Goal: Entertainment & Leisure: Consume media (video, audio)

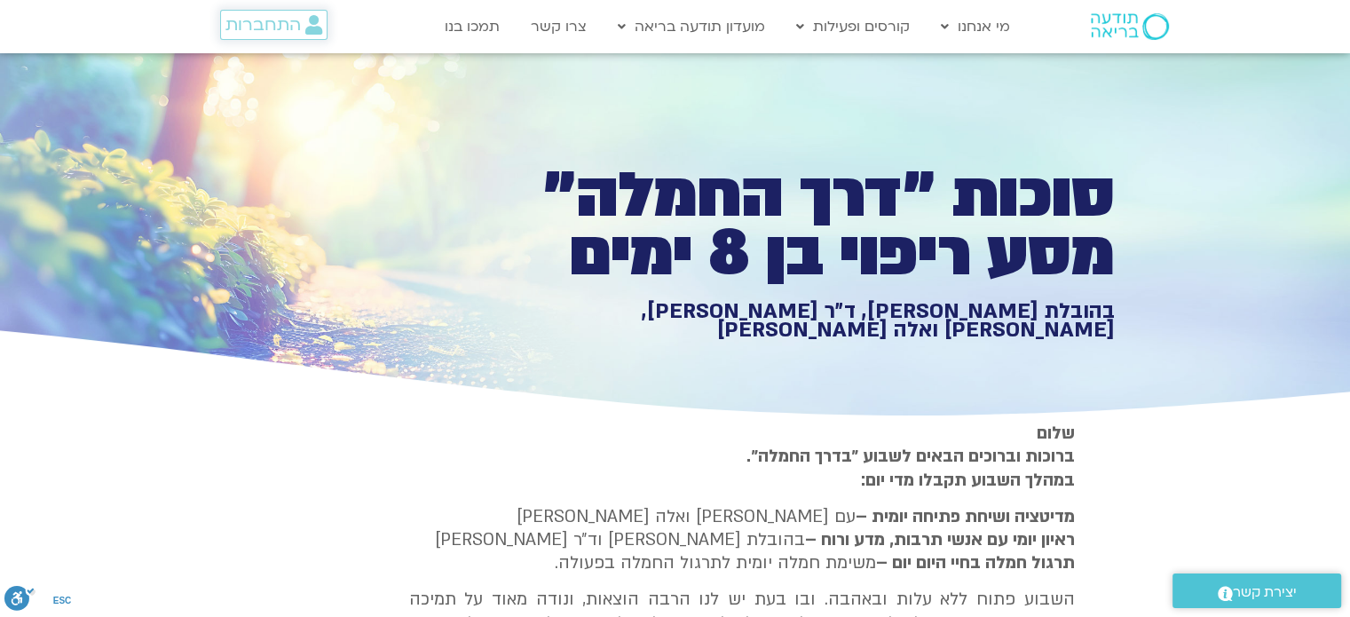
click at [266, 23] on span "התחברות" at bounding box center [262, 25] width 75 height 20
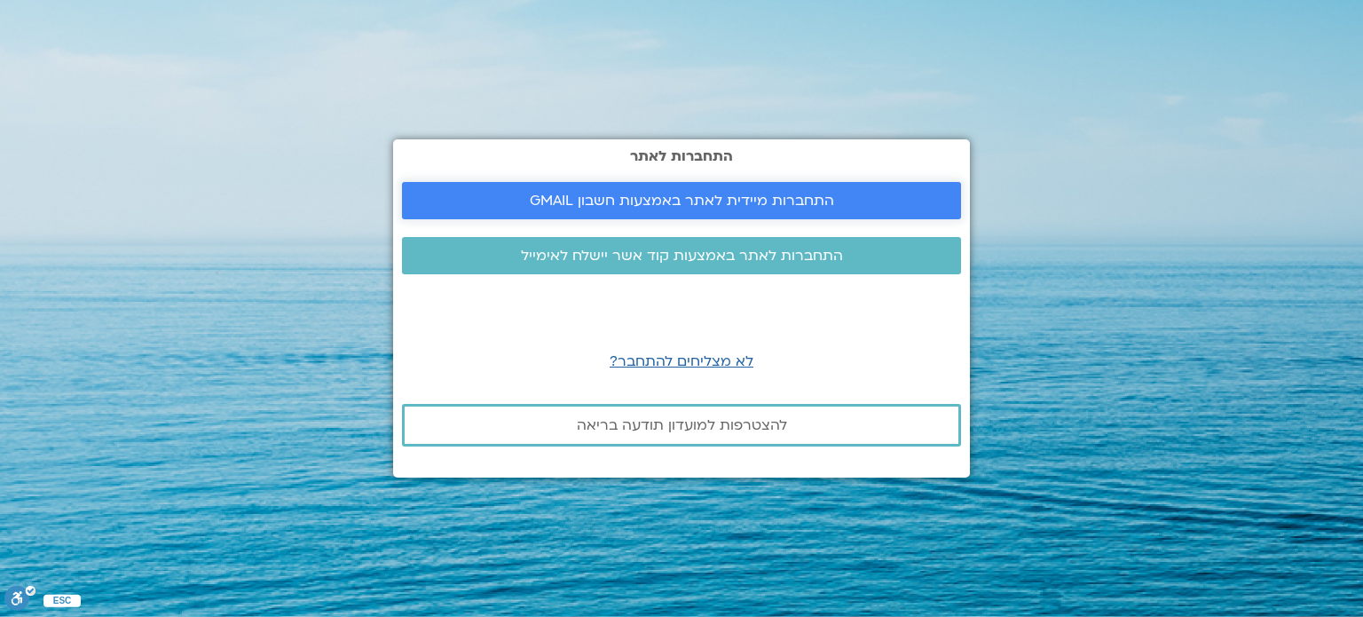
click at [646, 200] on span "התחברות מיידית לאתר באמצעות חשבון GMAIL" at bounding box center [682, 201] width 304 height 16
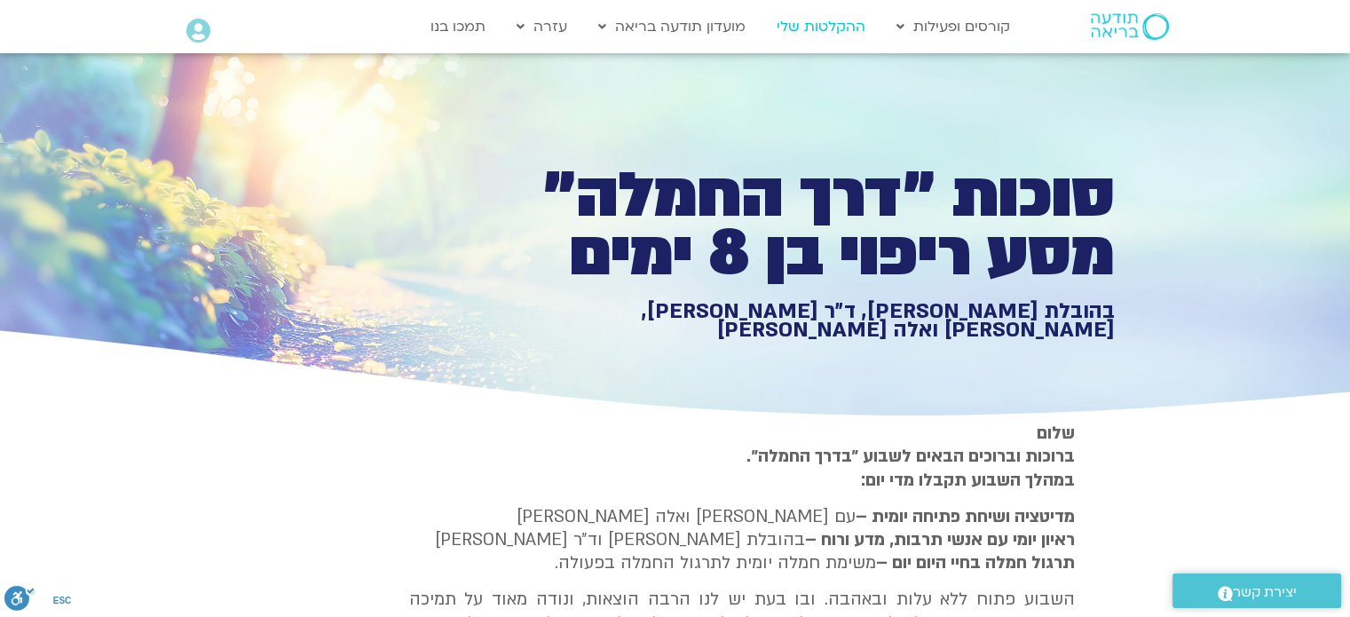
click at [825, 23] on link "ההקלטות שלי" at bounding box center [821, 27] width 106 height 34
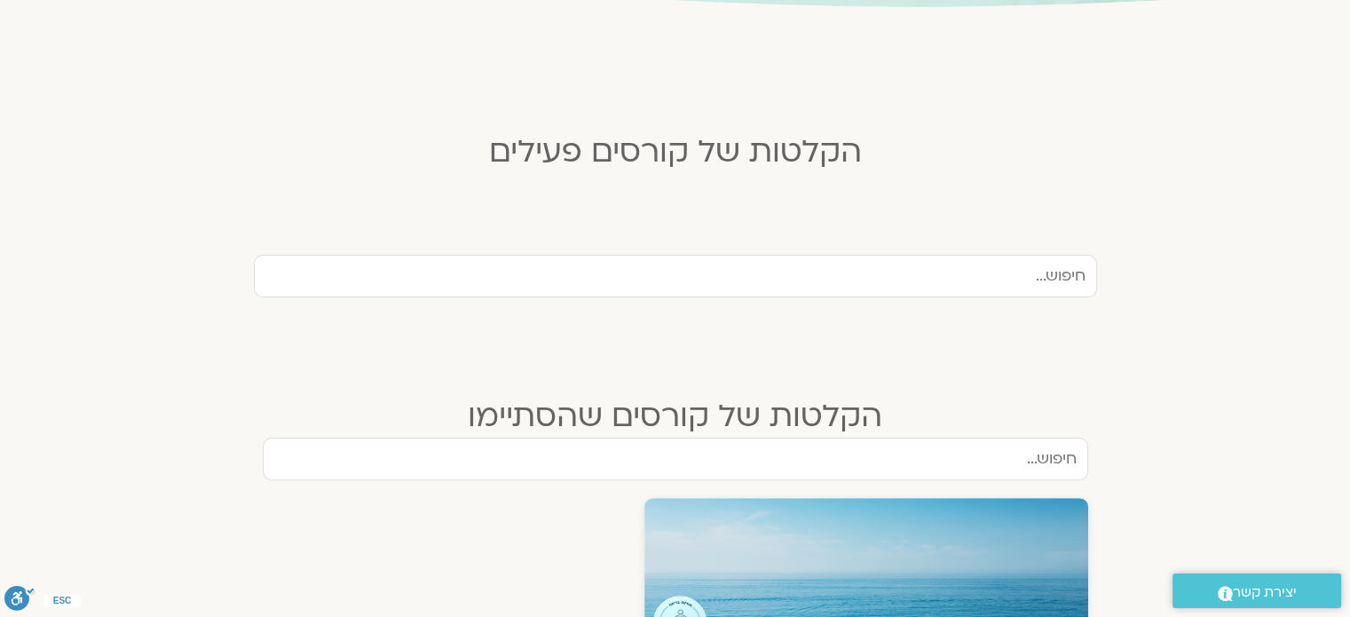
scroll to position [355, 0]
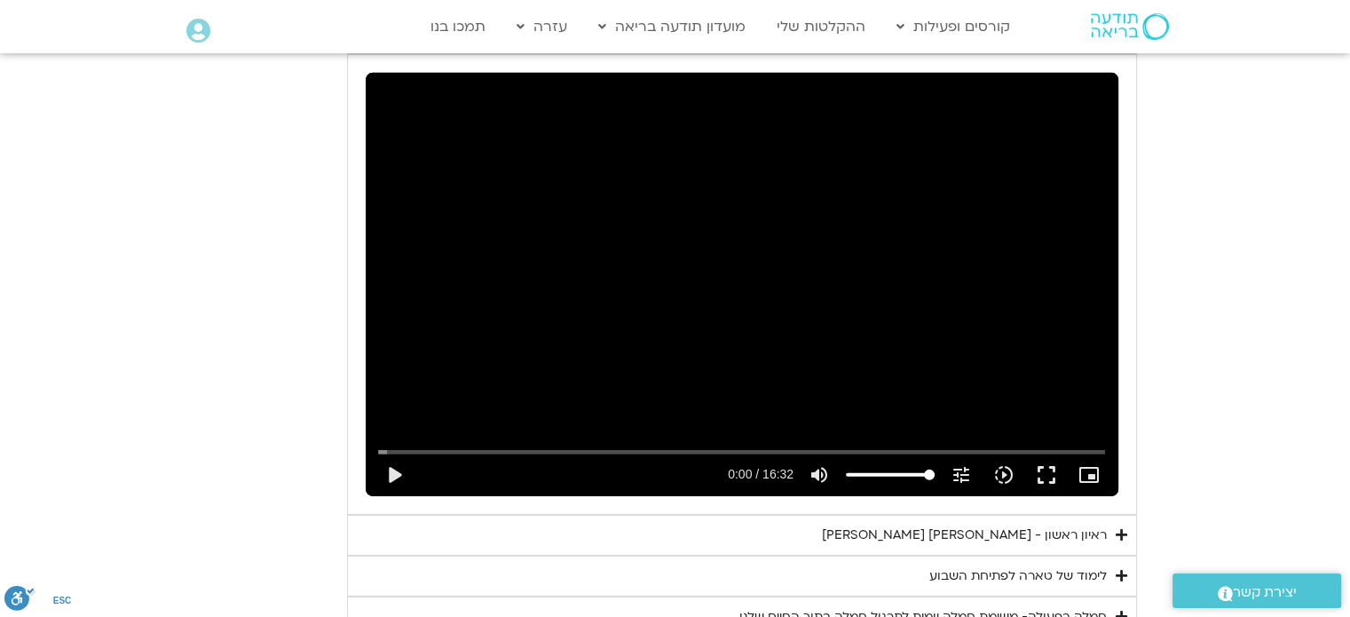
scroll to position [5502, 0]
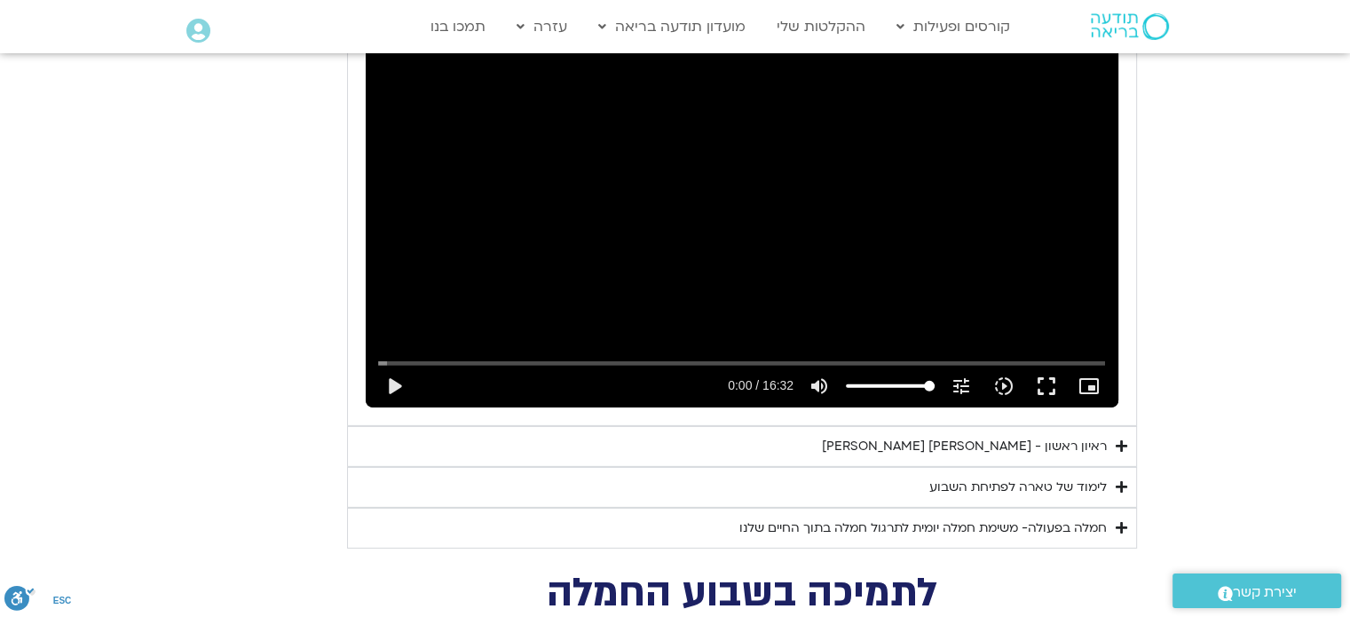
click at [1087, 477] on div "לימוד של טארה לפתיחת השבוע" at bounding box center [1017, 487] width 177 height 21
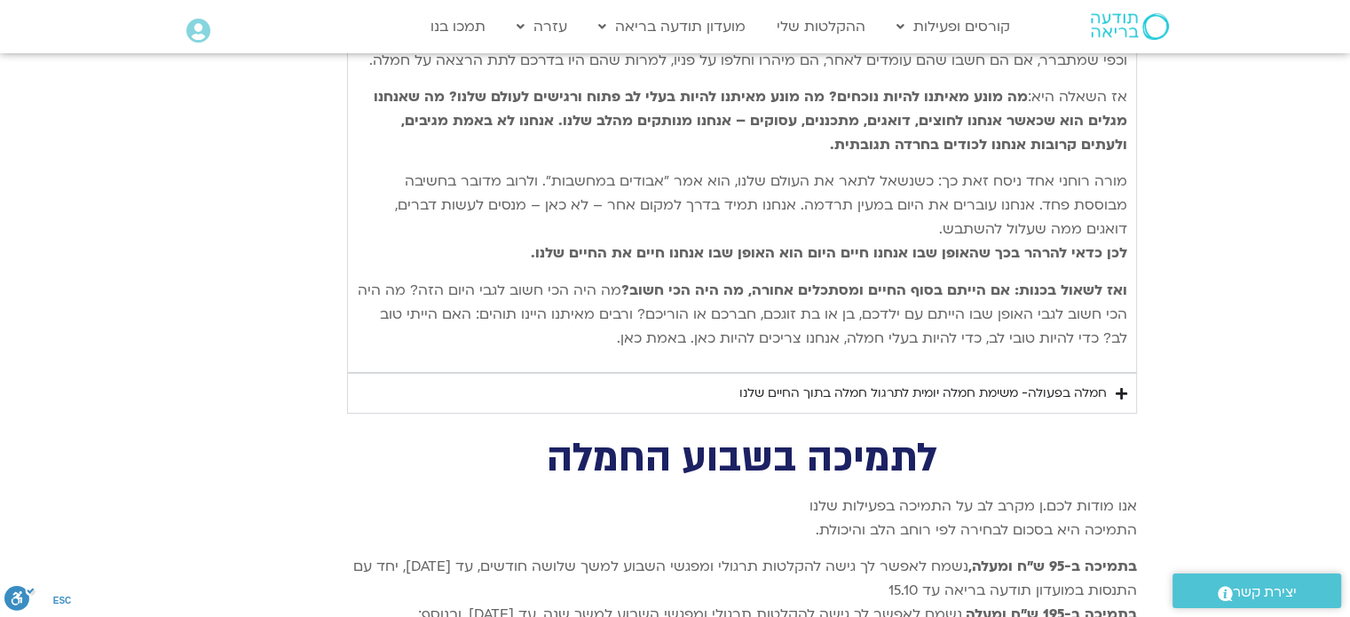
scroll to position [6390, 0]
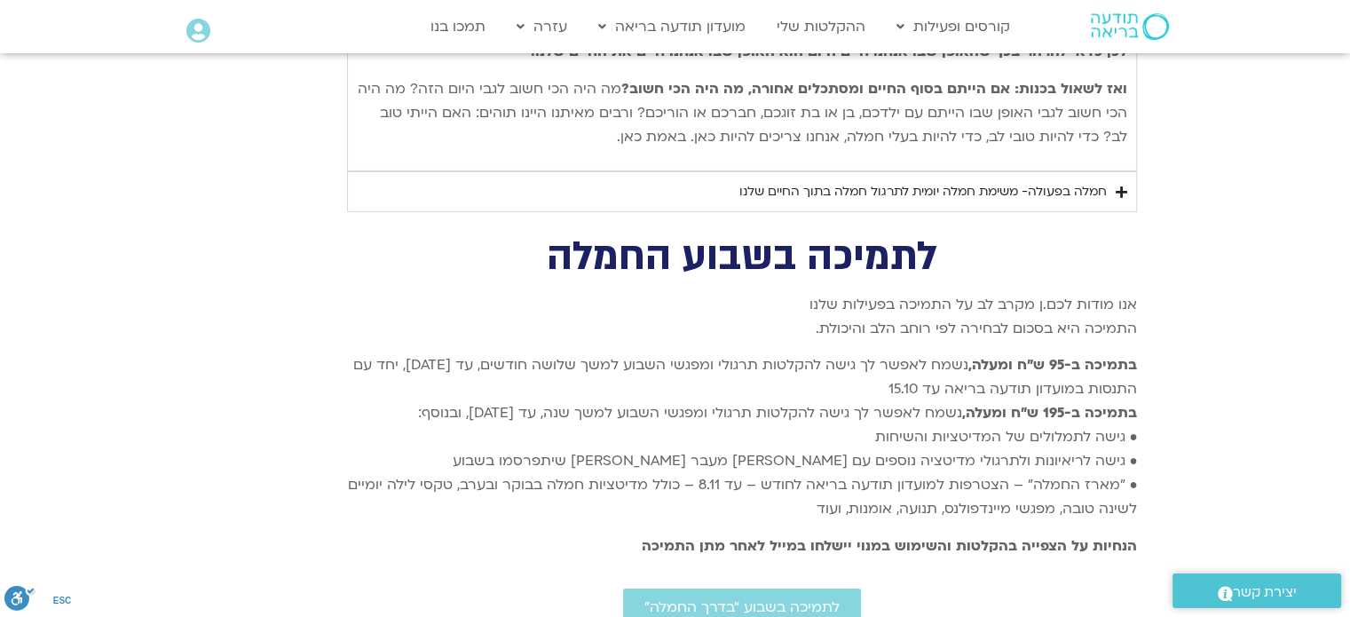
click at [1040, 181] on div "חמלה בפעולה- משימת חמלה יומית לתרגול חמלה בתוך החיים שלנו" at bounding box center [922, 191] width 367 height 21
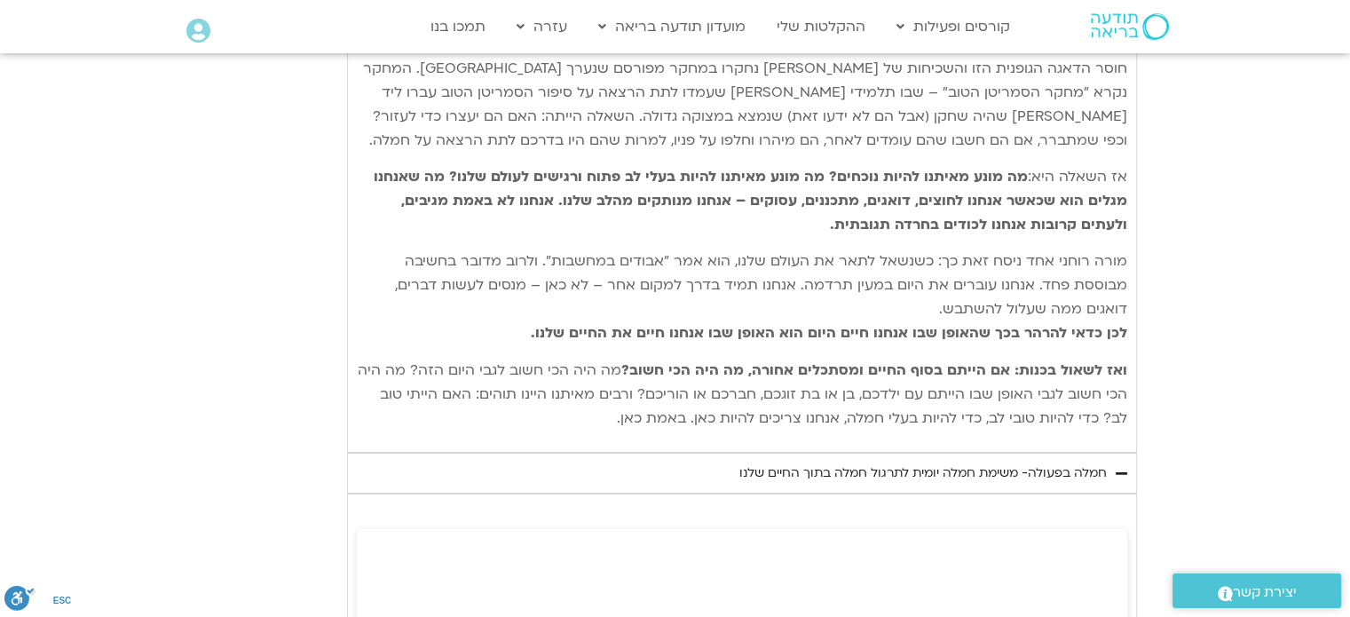
scroll to position [6124, 0]
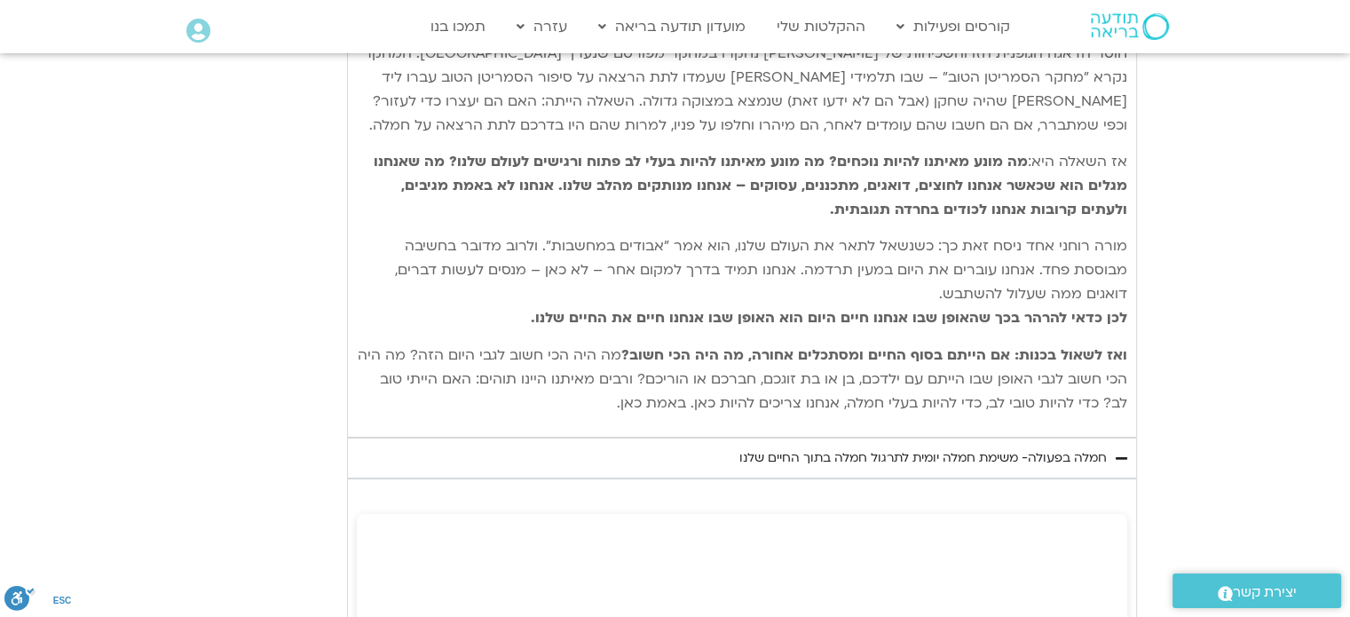
click at [1083, 447] on div "חמלה בפעולה- משימת חמלה יומית לתרגול חמלה בתוך החיים שלנו" at bounding box center [922, 457] width 367 height 21
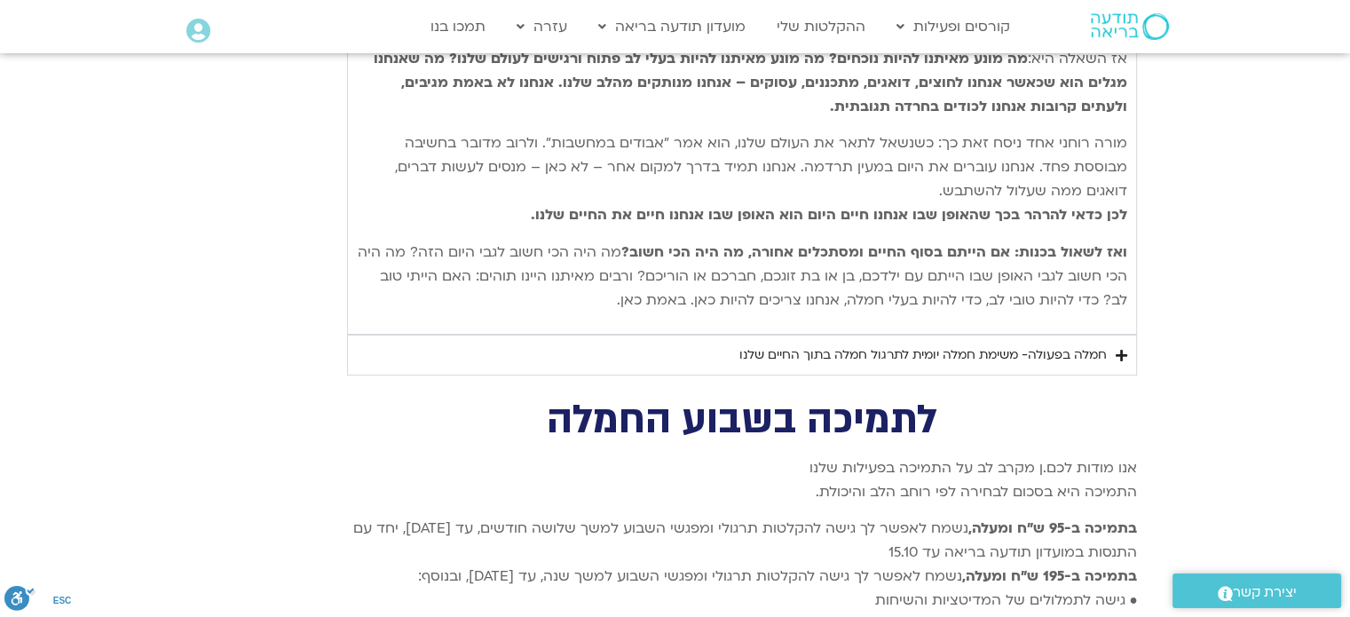
scroll to position [6212, 0]
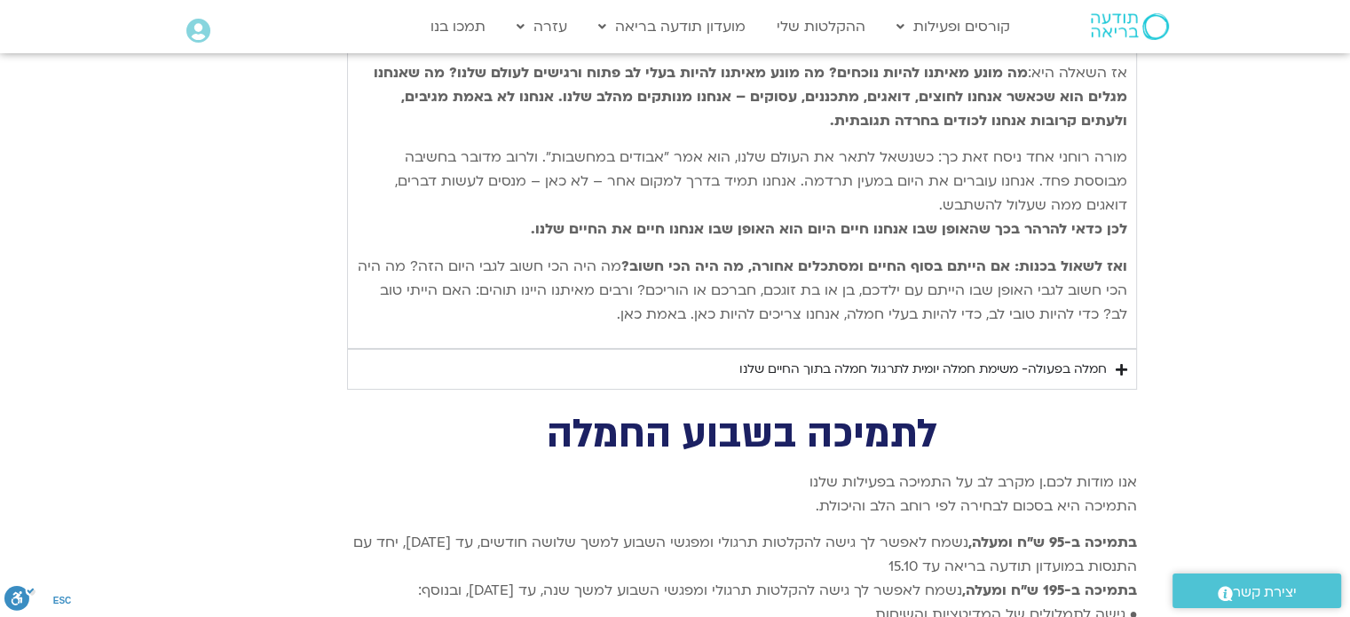
click at [983, 359] on div "חמלה בפעולה- משימת חמלה יומית לתרגול חמלה בתוך החיים שלנו" at bounding box center [922, 369] width 367 height 21
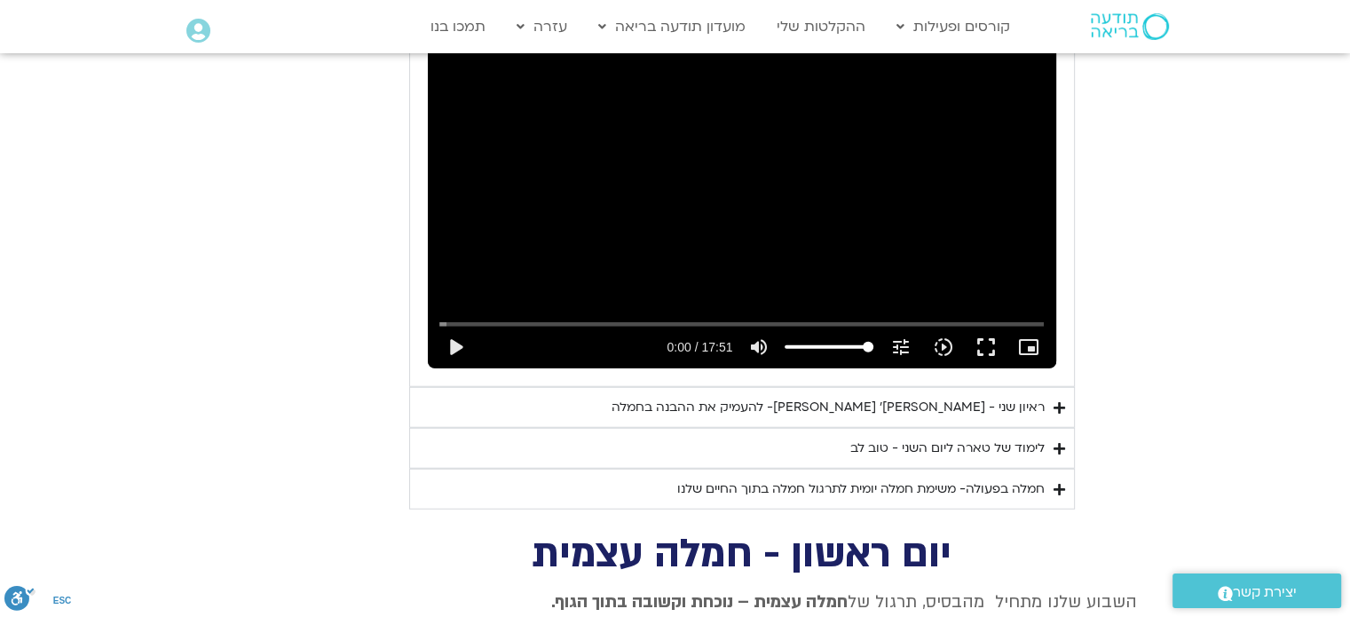
scroll to position [4638, 0]
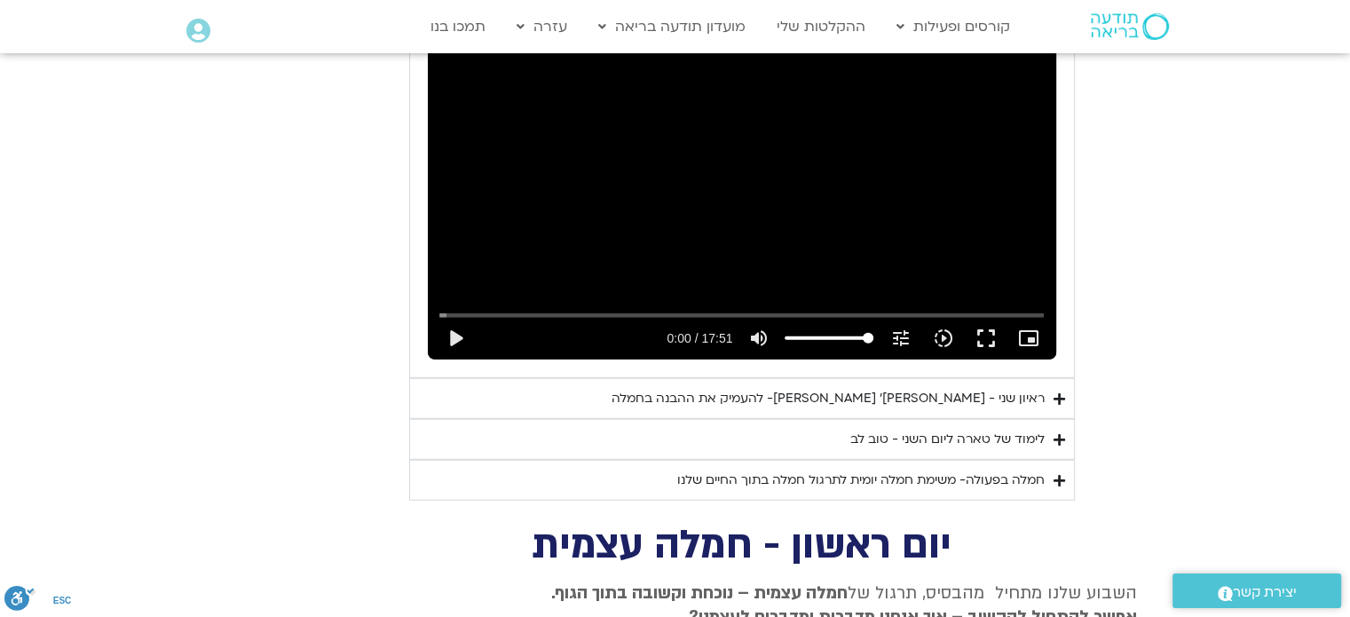
click at [1014, 429] on div "לימוד של טארה ליום השני - טוב לב" at bounding box center [947, 439] width 194 height 21
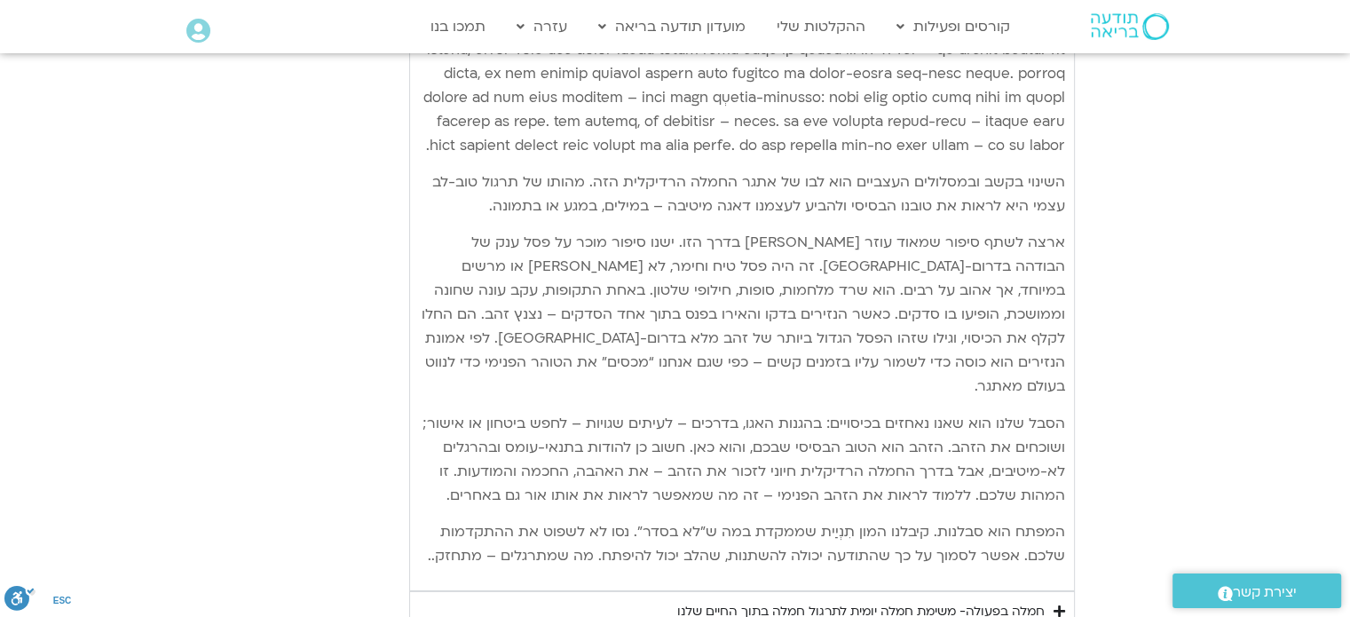
scroll to position [5485, 0]
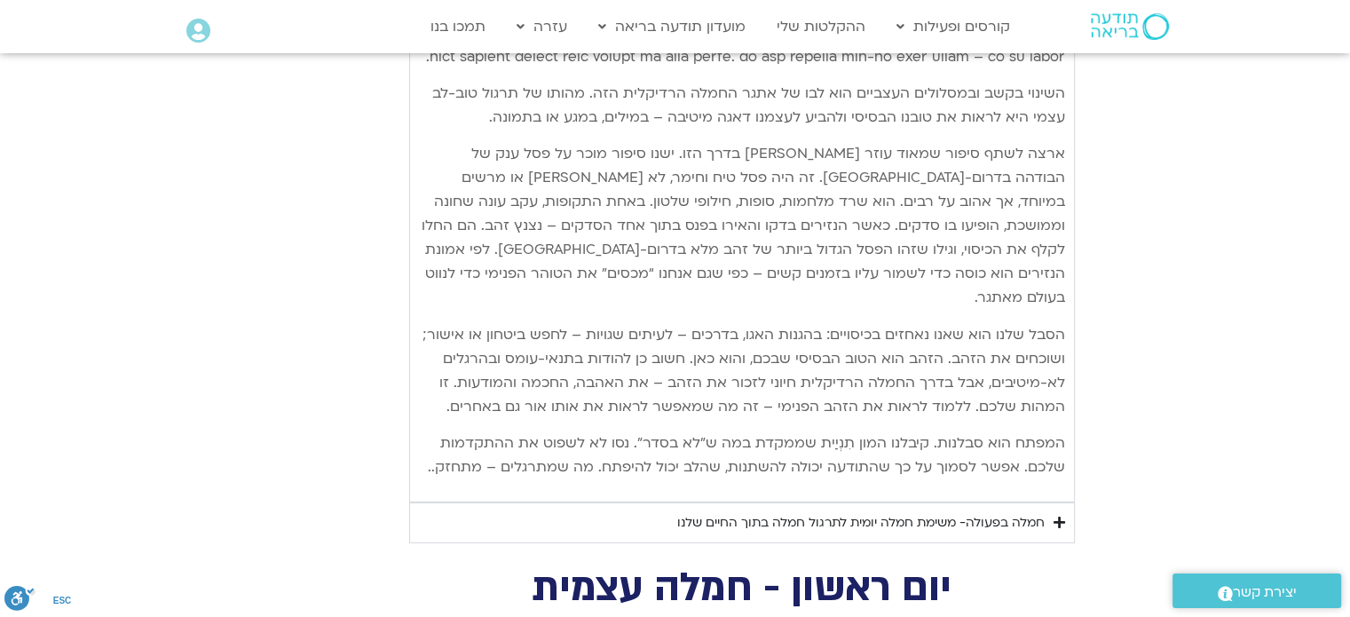
click at [999, 512] on div "חמלה בפעולה- משימת חמלה יומית לתרגול חמלה בתוך החיים שלנו" at bounding box center [860, 522] width 367 height 21
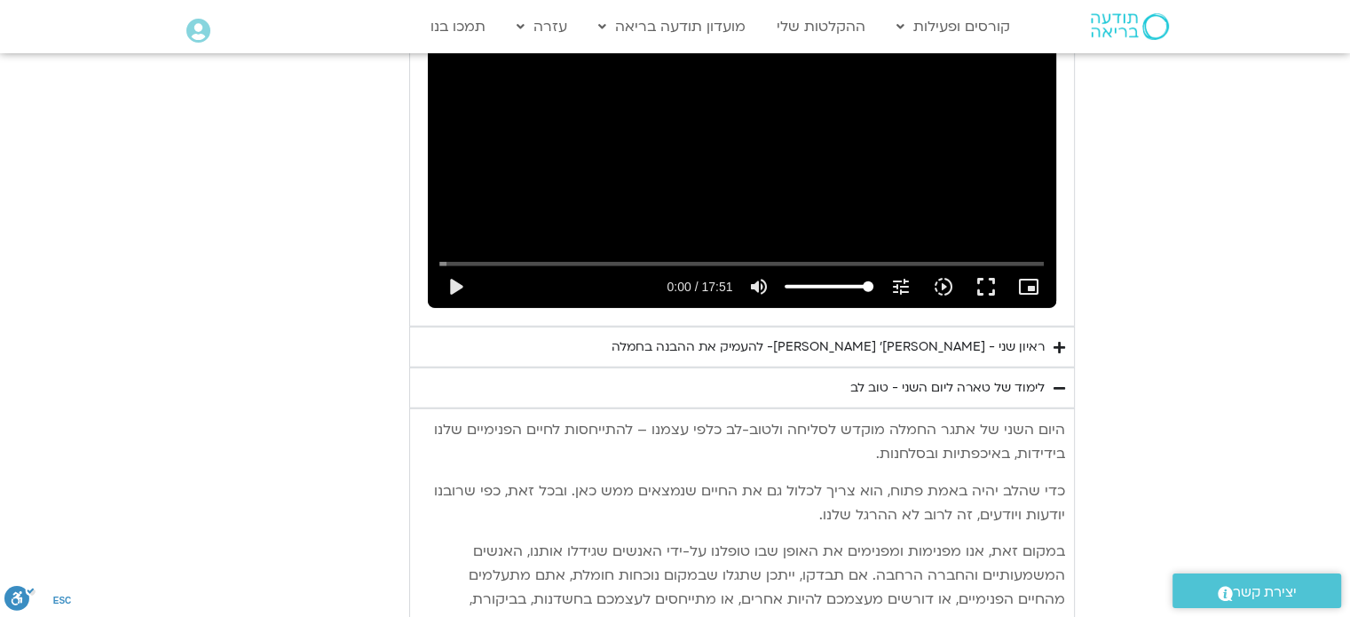
scroll to position [4686, 0]
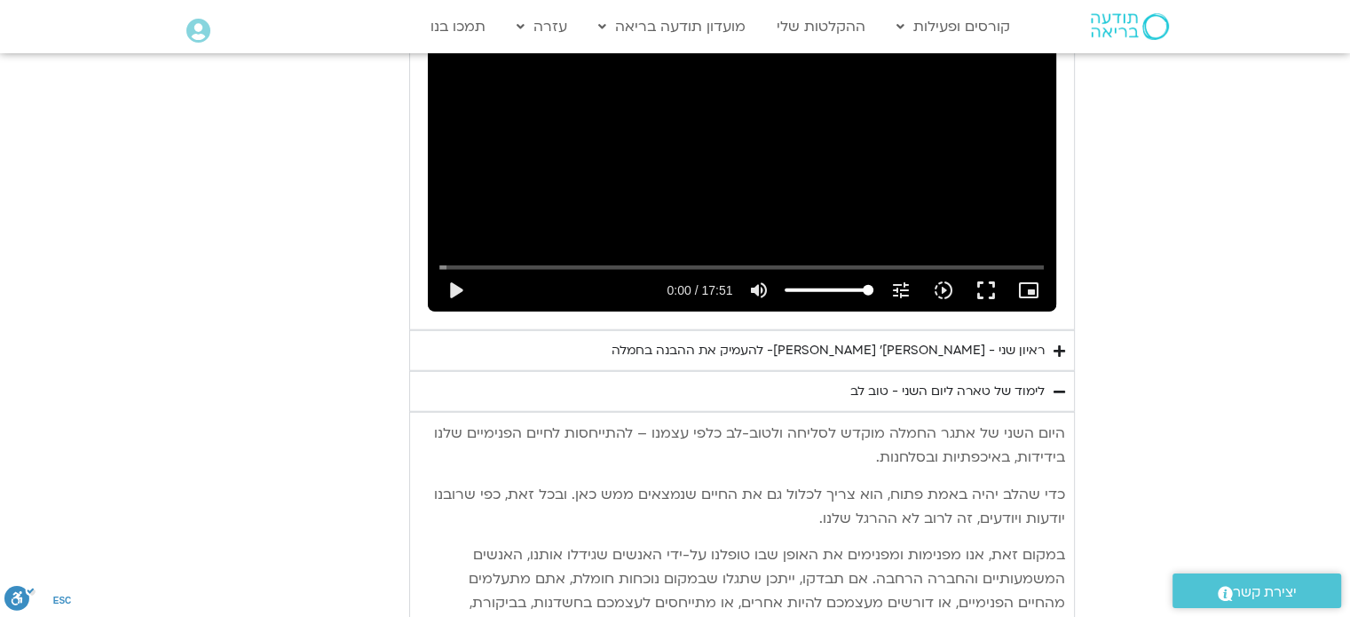
click at [920, 340] on div "ראיון שני - [PERSON_NAME]׳ [PERSON_NAME]- להעמיק את ההבנה בחמלה" at bounding box center [827, 350] width 433 height 21
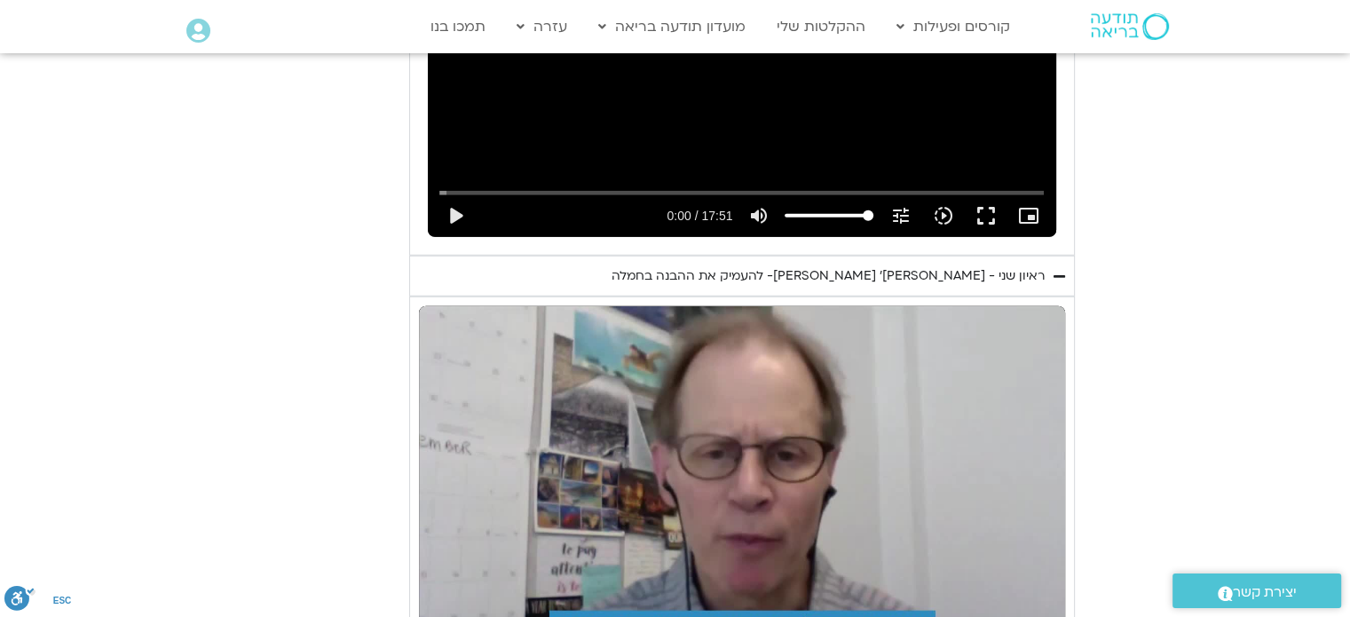
scroll to position [4952, 0]
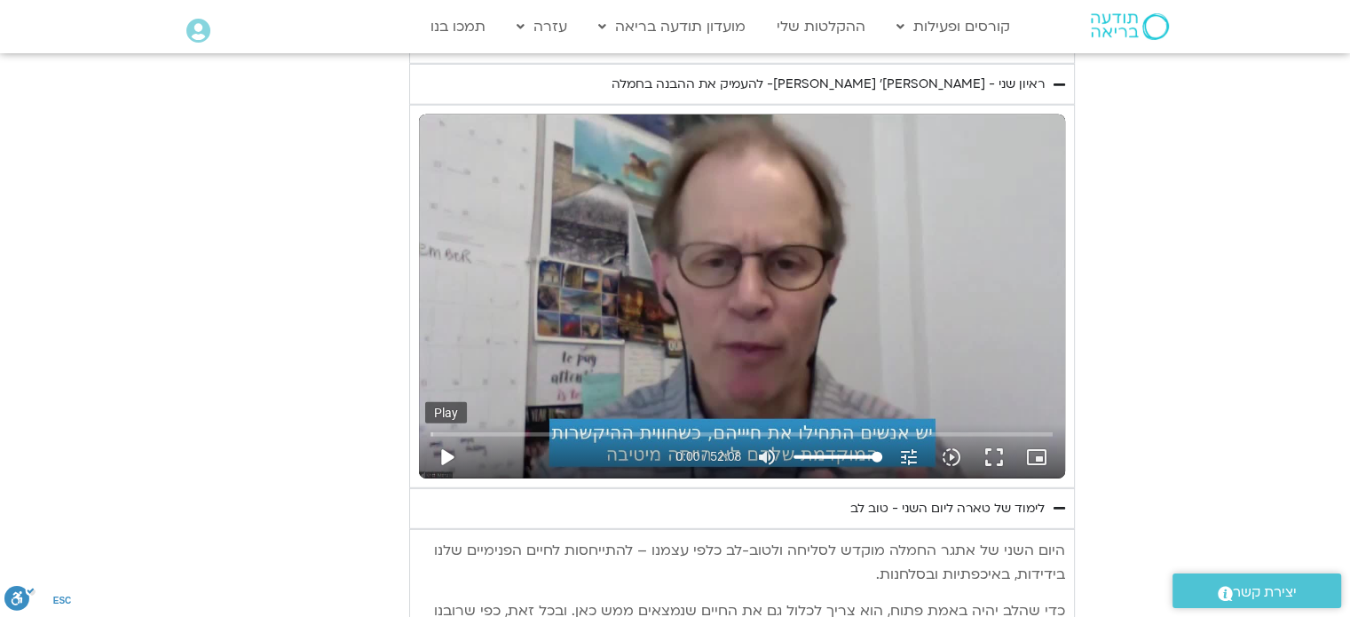
click at [445, 436] on button "play_arrow" at bounding box center [446, 457] width 43 height 43
click at [450, 436] on button "pause" at bounding box center [446, 457] width 43 height 43
type input "2.900593"
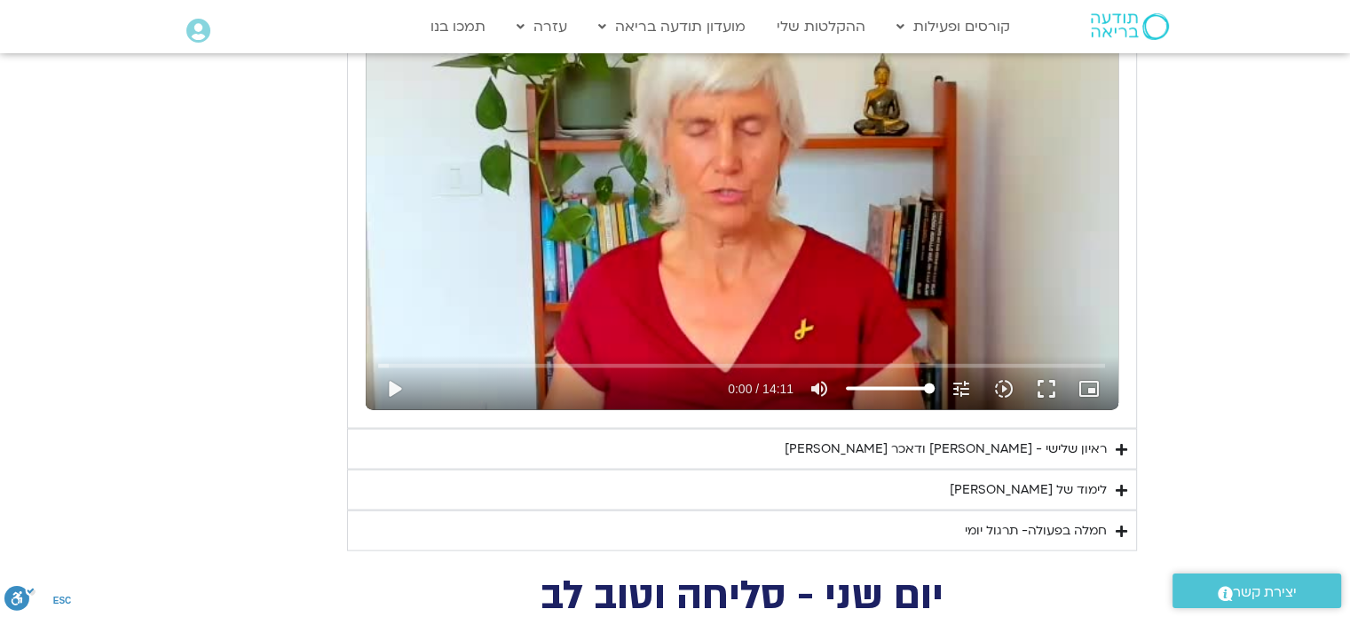
scroll to position [3798, 0]
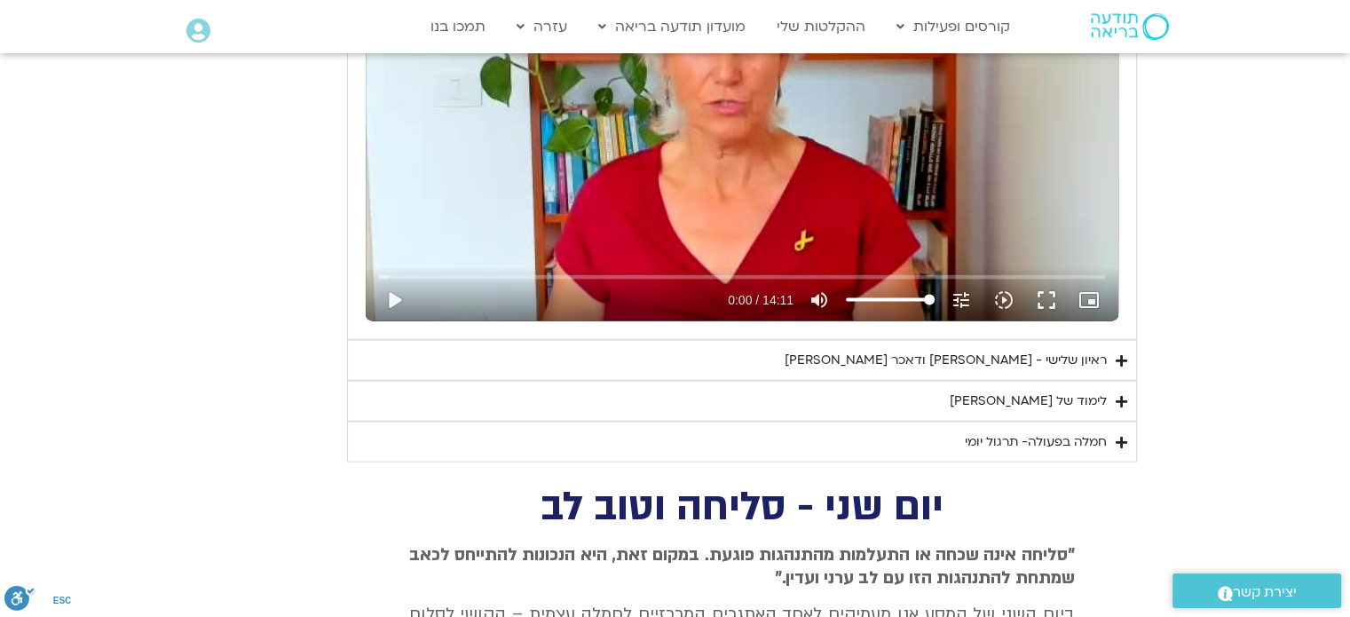
click at [1082, 393] on div "לימוד של [PERSON_NAME]" at bounding box center [1028, 400] width 157 height 21
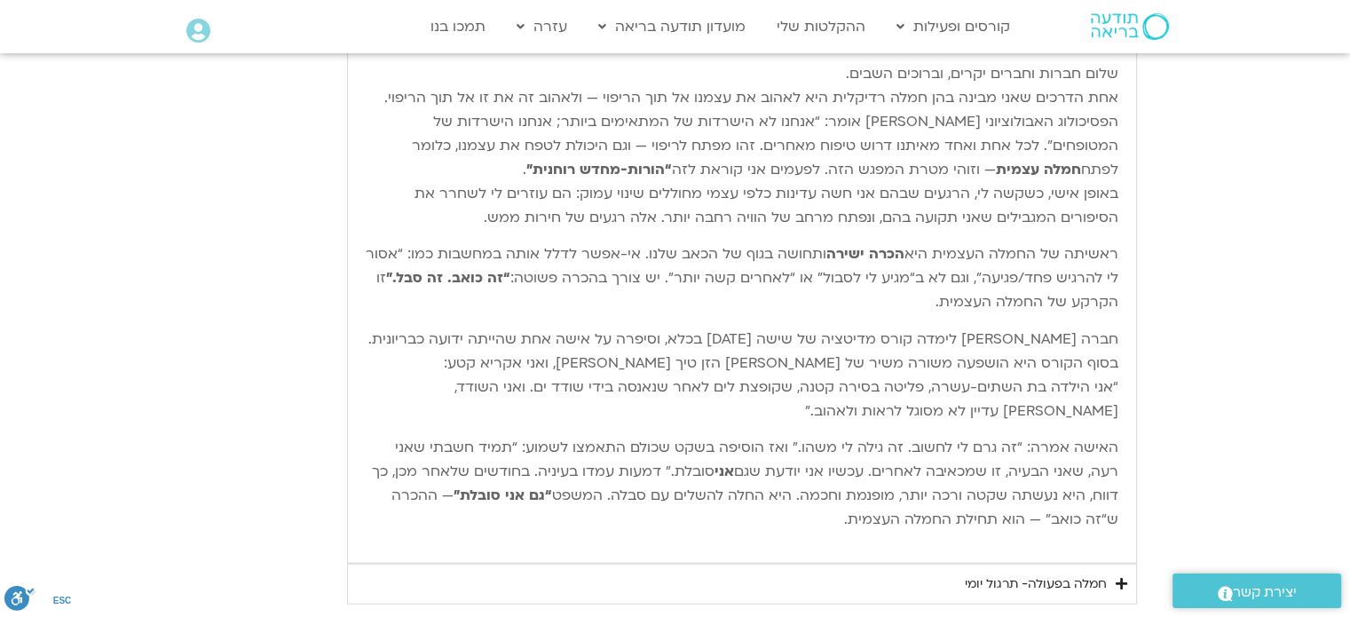
scroll to position [4242, 0]
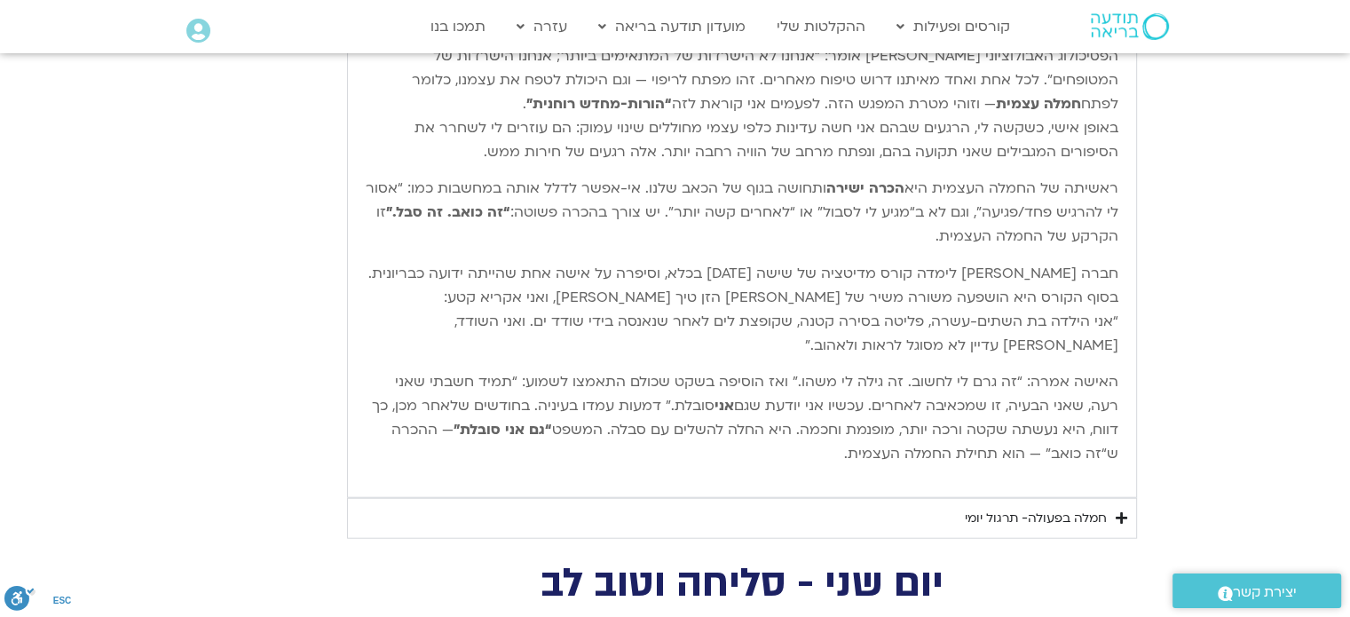
click at [1067, 508] on div "חמלה בפעולה- תרגול יומי" at bounding box center [1036, 518] width 142 height 21
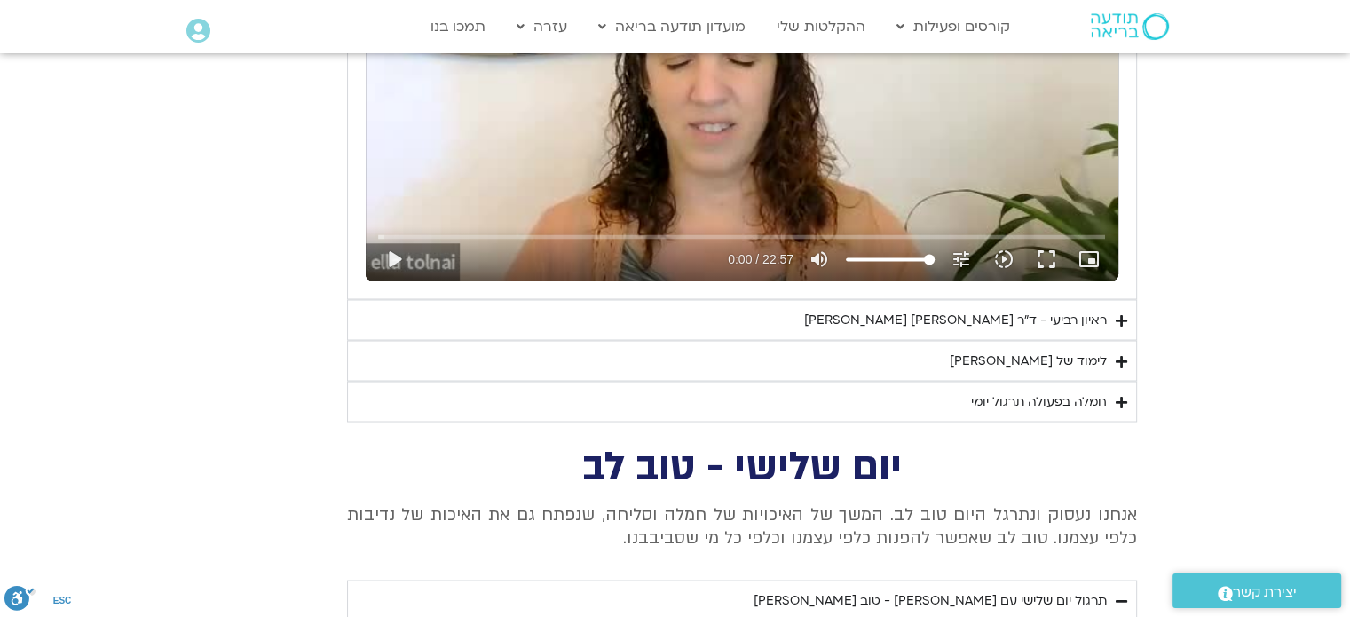
scroll to position [3088, 0]
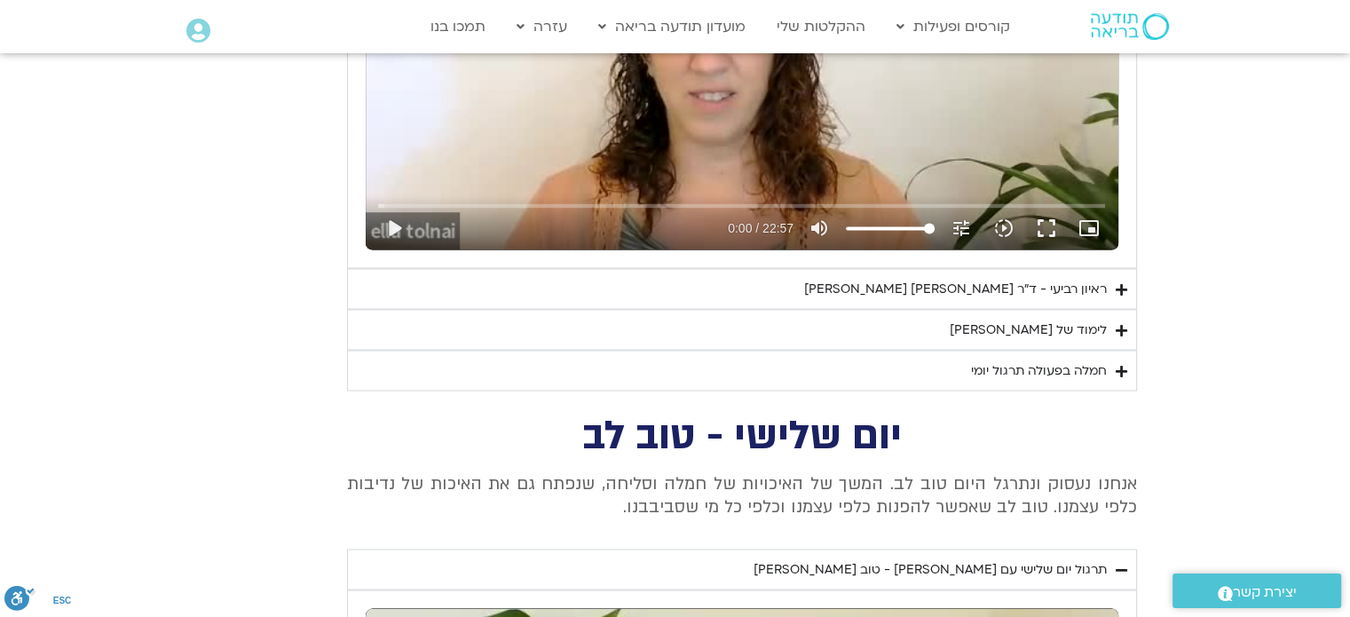
click at [1039, 365] on div "חמלה בפעולה תרגול יומי" at bounding box center [1039, 369] width 136 height 21
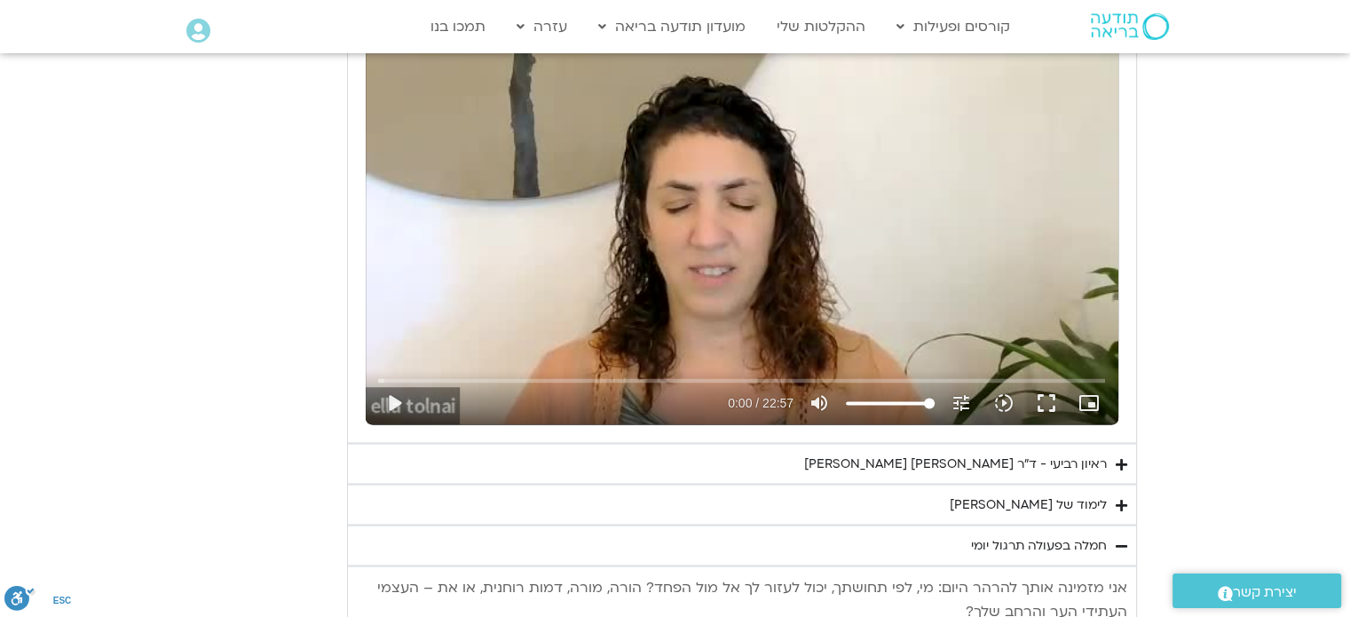
scroll to position [3000, 0]
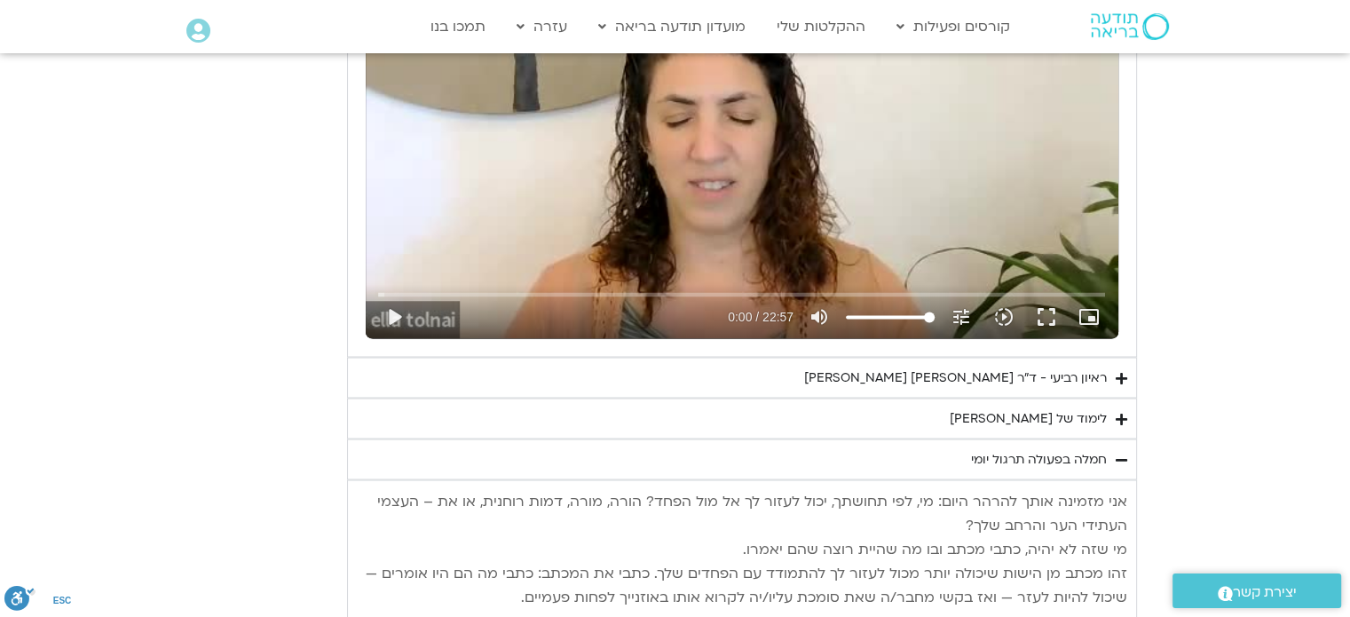
click at [1069, 411] on div "לימוד של [PERSON_NAME]" at bounding box center [1028, 417] width 157 height 21
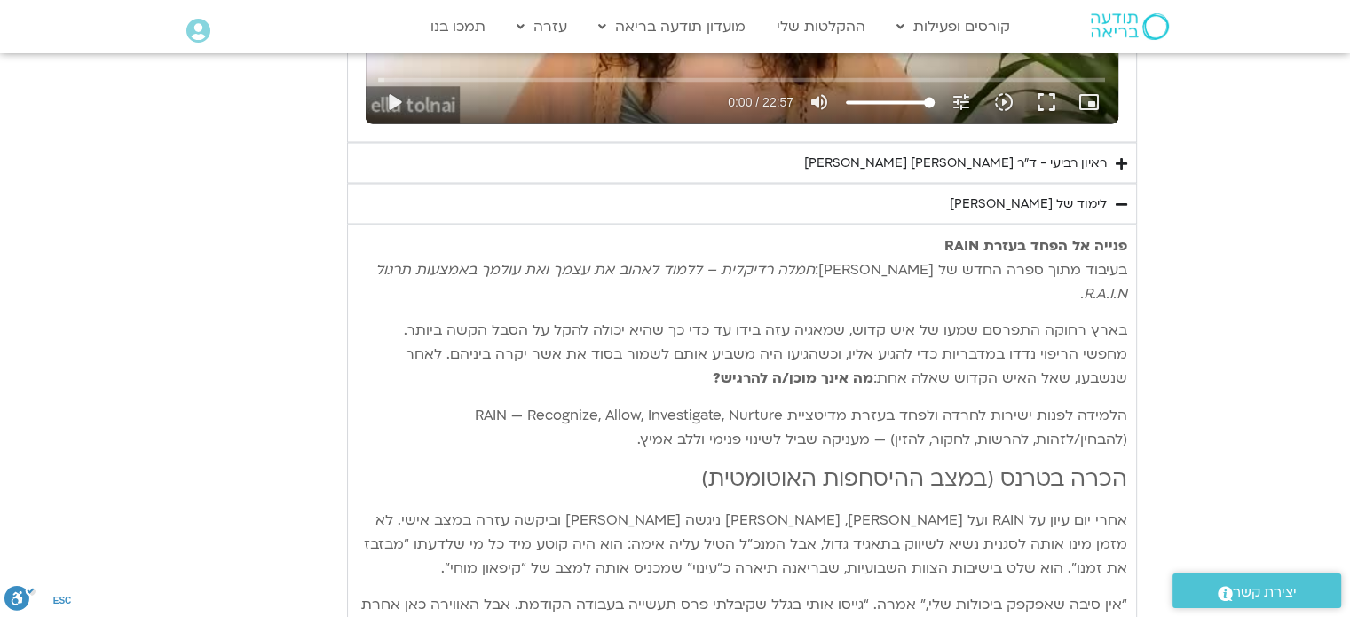
scroll to position [3177, 0]
